Goal: Transaction & Acquisition: Obtain resource

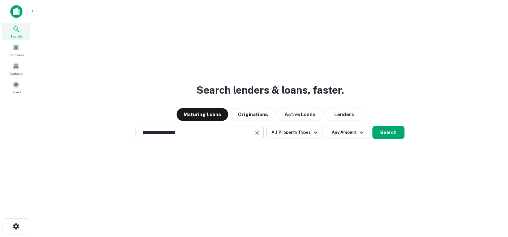
click at [221, 136] on div "**********" at bounding box center [199, 132] width 128 height 13
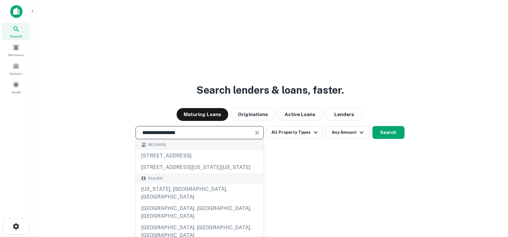
click at [206, 137] on div "**********" at bounding box center [199, 132] width 128 height 13
drag, startPoint x: 208, startPoint y: 135, endPoint x: 59, endPoint y: 133, distance: 149.2
click at [59, 133] on div "**********" at bounding box center [269, 132] width 465 height 13
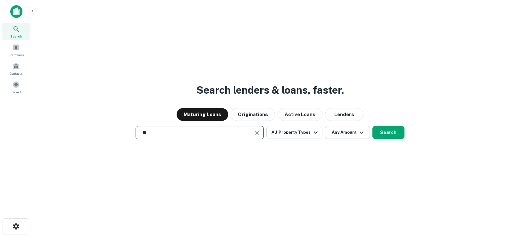
type input "*"
type input "**********"
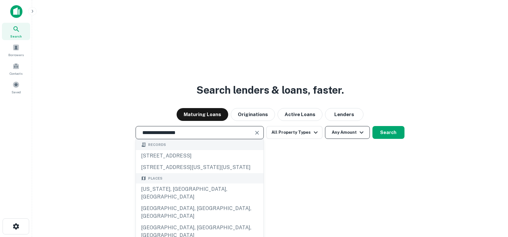
click at [336, 133] on button "Any Amount" at bounding box center [347, 132] width 45 height 13
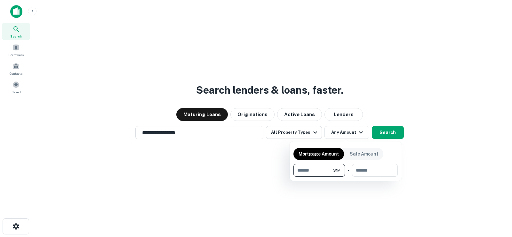
type input "*******"
click at [301, 133] on div at bounding box center [256, 118] width 512 height 237
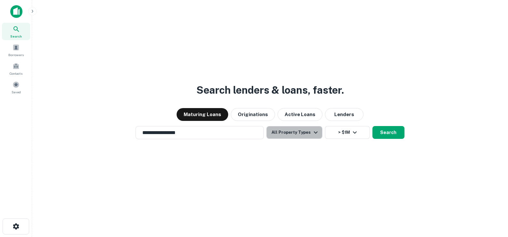
click at [301, 133] on button "All Property Types" at bounding box center [294, 132] width 56 height 13
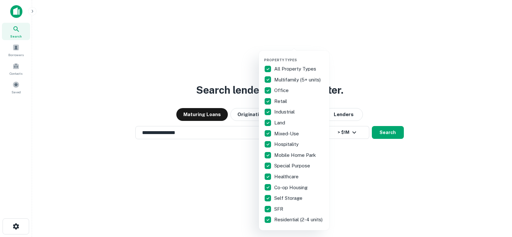
click at [225, 170] on div at bounding box center [256, 118] width 512 height 237
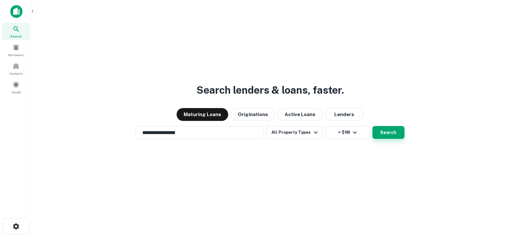
click at [379, 134] on button "Search" at bounding box center [388, 132] width 32 height 13
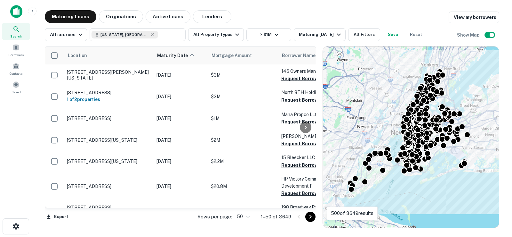
click at [388, 38] on button "Save" at bounding box center [393, 34] width 20 height 13
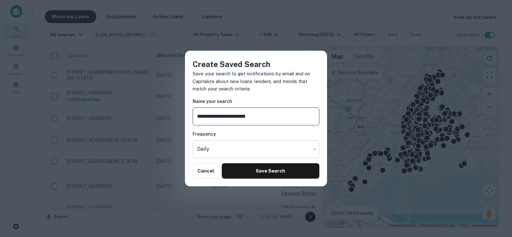
type input "**********"
click at [220, 141] on body "Search Borrowers Contacts Saved Maturing Loans Originations Active Loans Lender…" at bounding box center [256, 118] width 512 height 237
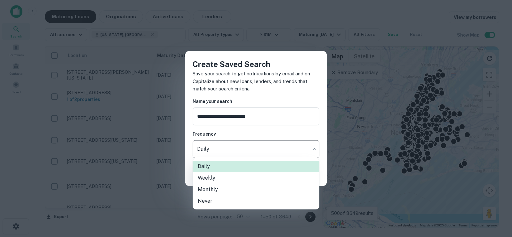
click at [267, 146] on div at bounding box center [256, 118] width 512 height 237
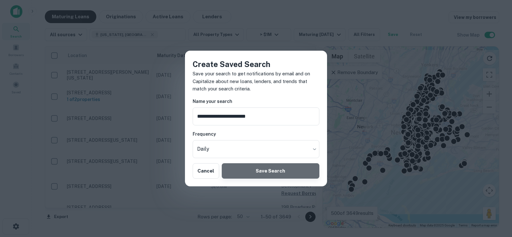
click at [277, 176] on button "Save Search" at bounding box center [271, 170] width 98 height 15
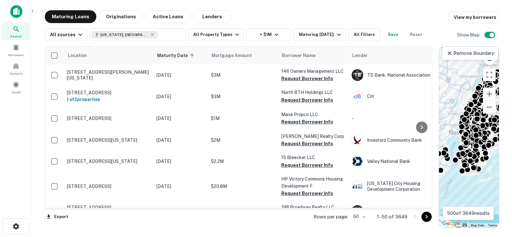
drag, startPoint x: 320, startPoint y: 59, endPoint x: 437, endPoint y: 76, distance: 117.7
click at [437, 76] on div at bounding box center [436, 137] width 6 height 182
click at [18, 56] on span "Borrowers" at bounding box center [15, 54] width 15 height 5
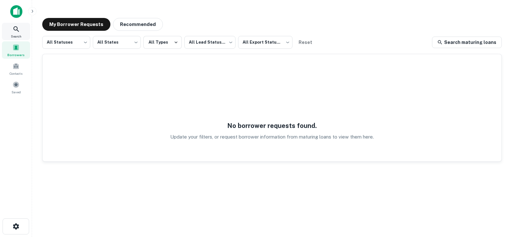
click at [25, 33] on div "Search" at bounding box center [16, 31] width 28 height 17
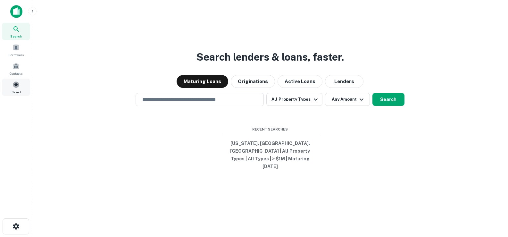
click at [24, 88] on div "Saved" at bounding box center [16, 86] width 28 height 17
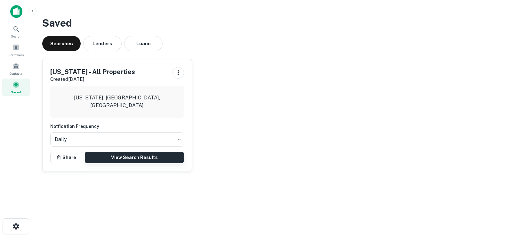
click at [114, 160] on link "View Search Results" at bounding box center [134, 157] width 99 height 12
click at [157, 159] on link "View Search Results" at bounding box center [134, 157] width 99 height 12
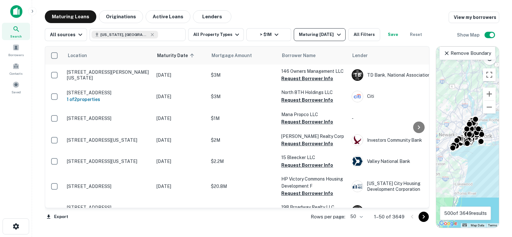
click at [335, 37] on icon "button" at bounding box center [339, 35] width 8 height 8
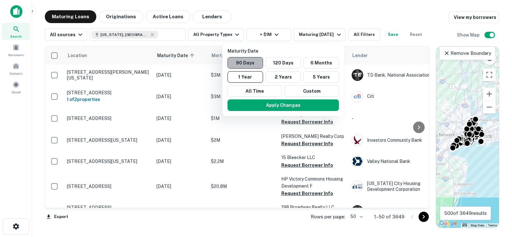
click at [248, 65] on button "90 Days" at bounding box center [246, 63] width 36 height 12
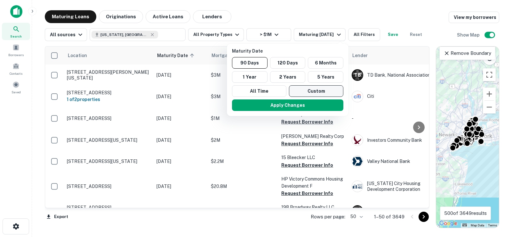
click at [313, 91] on button "Custom" at bounding box center [316, 91] width 54 height 12
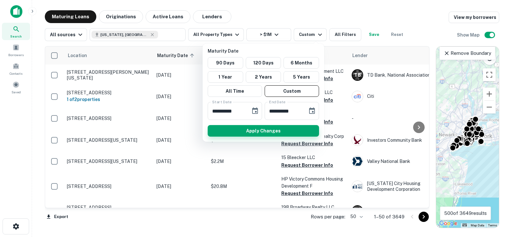
click at [277, 127] on button "Apply Changes" at bounding box center [263, 131] width 111 height 12
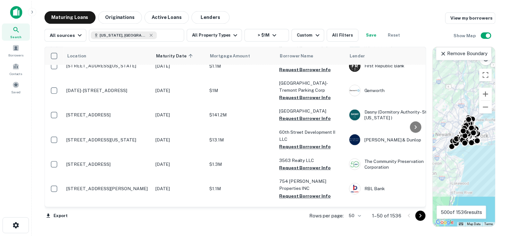
scroll to position [704, 0]
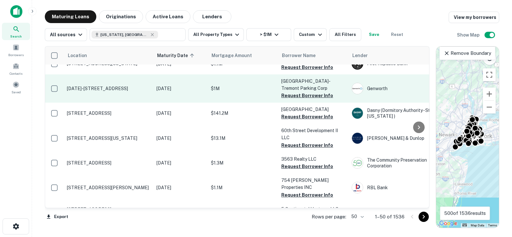
click at [113, 79] on td "2015-2115 E Tremont Ave Bronx, NY10462" at bounding box center [109, 88] width 90 height 28
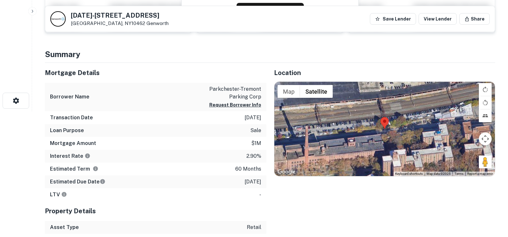
scroll to position [128, 0]
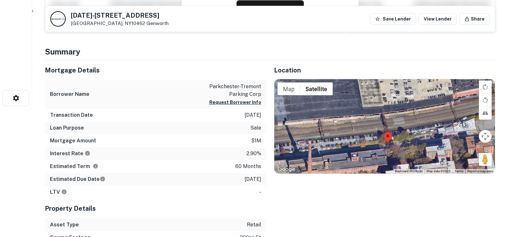
drag, startPoint x: 396, startPoint y: 161, endPoint x: 416, endPoint y: 167, distance: 20.3
click at [416, 167] on div at bounding box center [384, 126] width 221 height 94
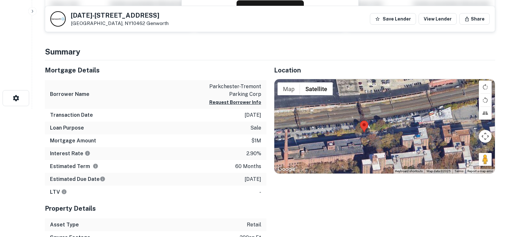
drag, startPoint x: 336, startPoint y: 129, endPoint x: 313, endPoint y: 118, distance: 26.2
click at [313, 118] on div at bounding box center [384, 126] width 221 height 94
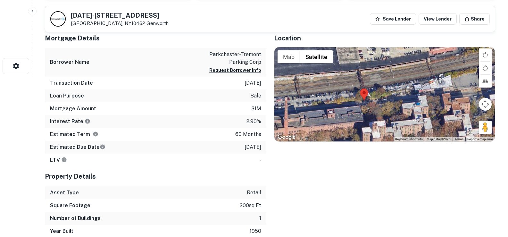
scroll to position [0, 0]
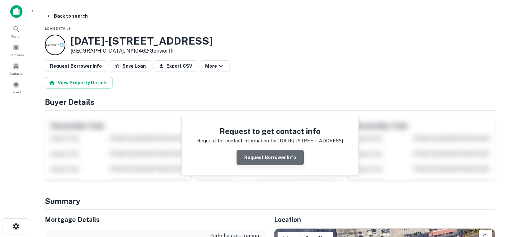
click at [275, 159] on button "Request Borrower Info" at bounding box center [269, 157] width 67 height 15
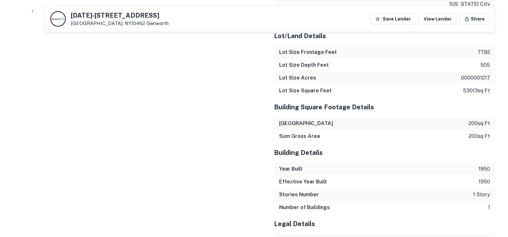
scroll to position [929, 0]
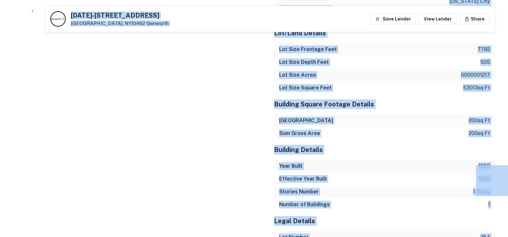
click at [215, 113] on div "Sales Details Buyer Name parkchester-tremont parking corp Recording Date 9/14/2…" at bounding box center [151, 17] width 229 height 477
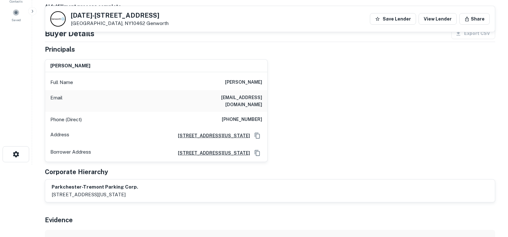
scroll to position [76, 0]
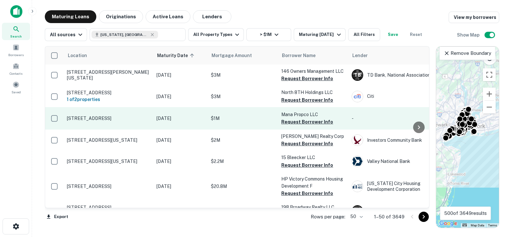
click at [153, 121] on td "2711 49th Ave Long Island City, NY11101" at bounding box center [109, 118] width 90 height 22
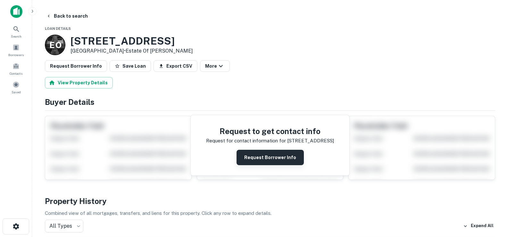
click at [273, 154] on button "Request Borrower Info" at bounding box center [269, 157] width 67 height 15
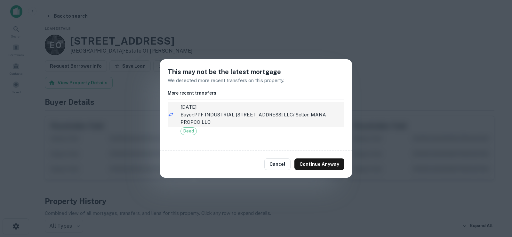
click at [195, 120] on p "Buyer: PPF INDUSTRIAL 27-11 49TH AVENUE LLC / Seller: MANA PROPCO LLC" at bounding box center [263, 118] width 164 height 15
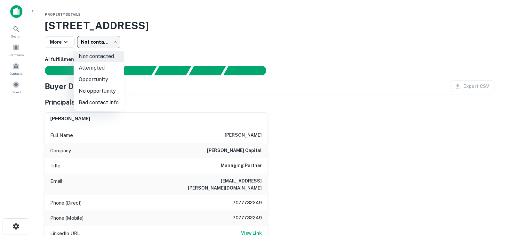
click at [118, 42] on body "Search Borrowers Contacts Saved Property Details 2711 49th Ave, Long Island Cit…" at bounding box center [256, 118] width 512 height 237
click at [118, 42] on div at bounding box center [256, 118] width 512 height 237
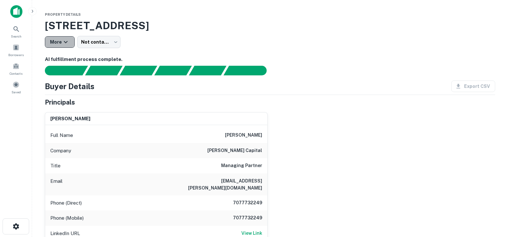
click at [56, 38] on button "More" at bounding box center [60, 42] width 30 height 12
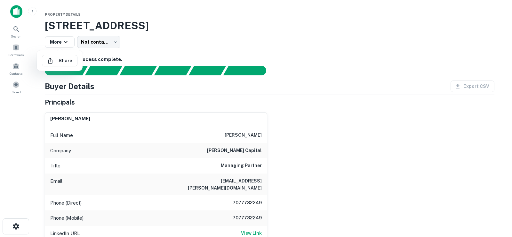
click at [58, 38] on div at bounding box center [256, 118] width 512 height 237
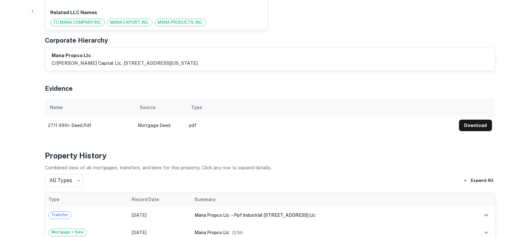
scroll to position [352, 0]
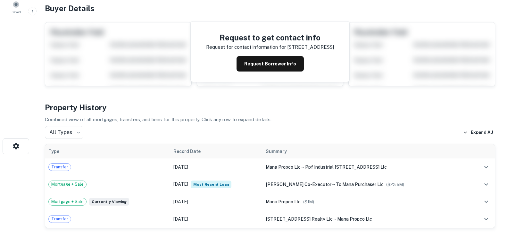
scroll to position [224, 0]
